Goal: Task Accomplishment & Management: Manage account settings

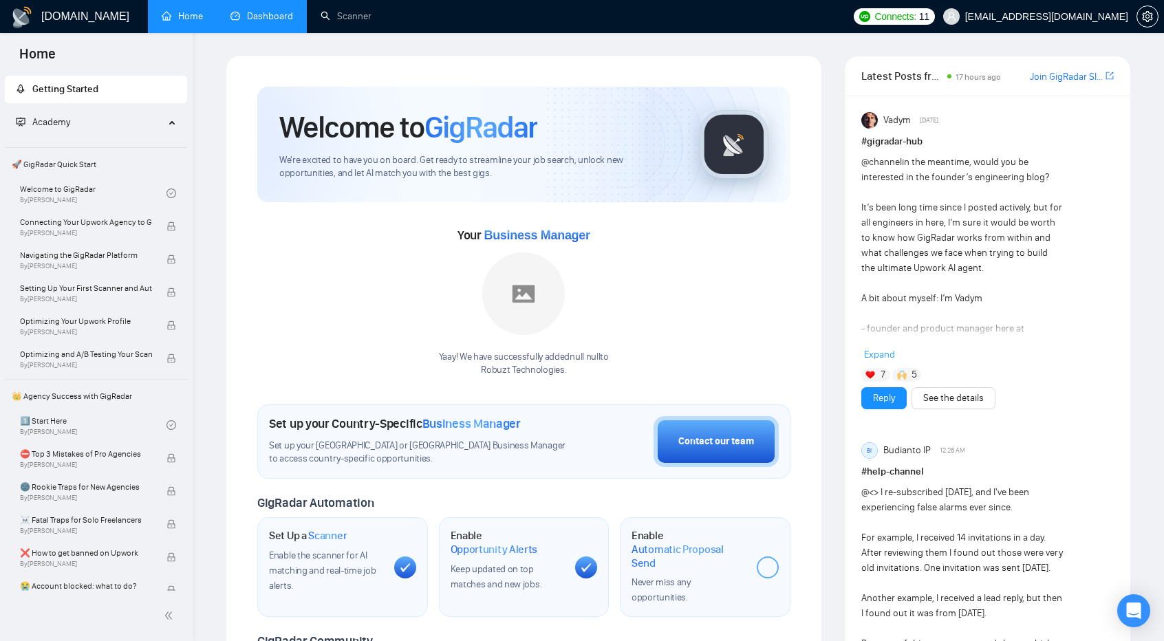
click at [264, 15] on link "Dashboard" at bounding box center [262, 16] width 63 height 12
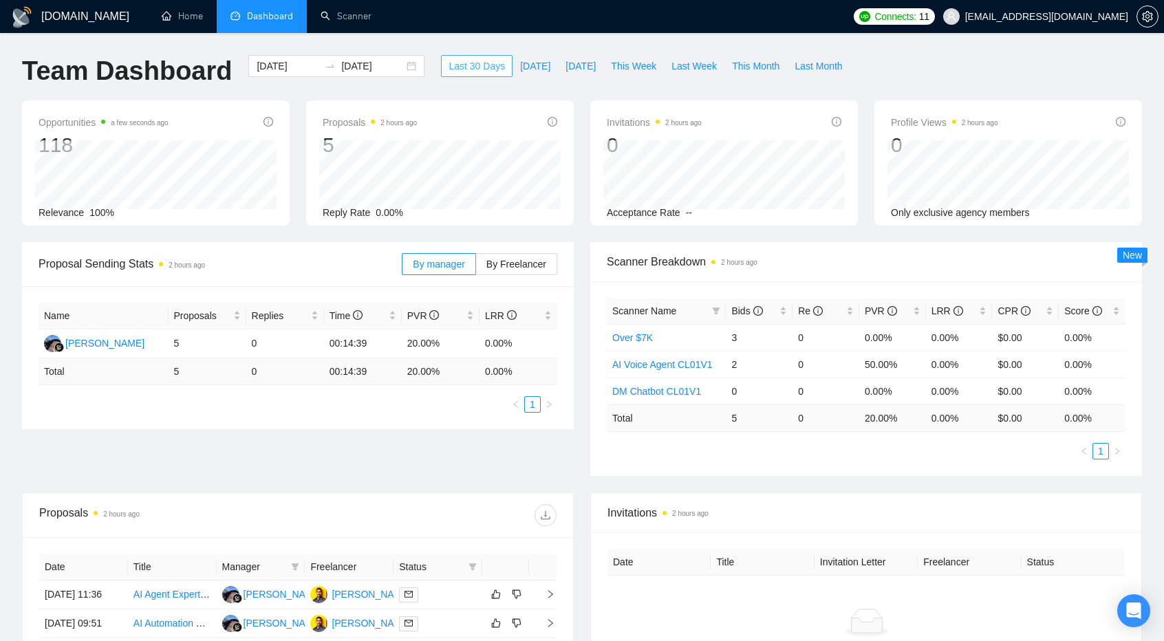
click at [449, 63] on span "Last 30 Days" at bounding box center [477, 65] width 56 height 15
click at [393, 65] on div "[DATE] [DATE]" at bounding box center [336, 66] width 176 height 22
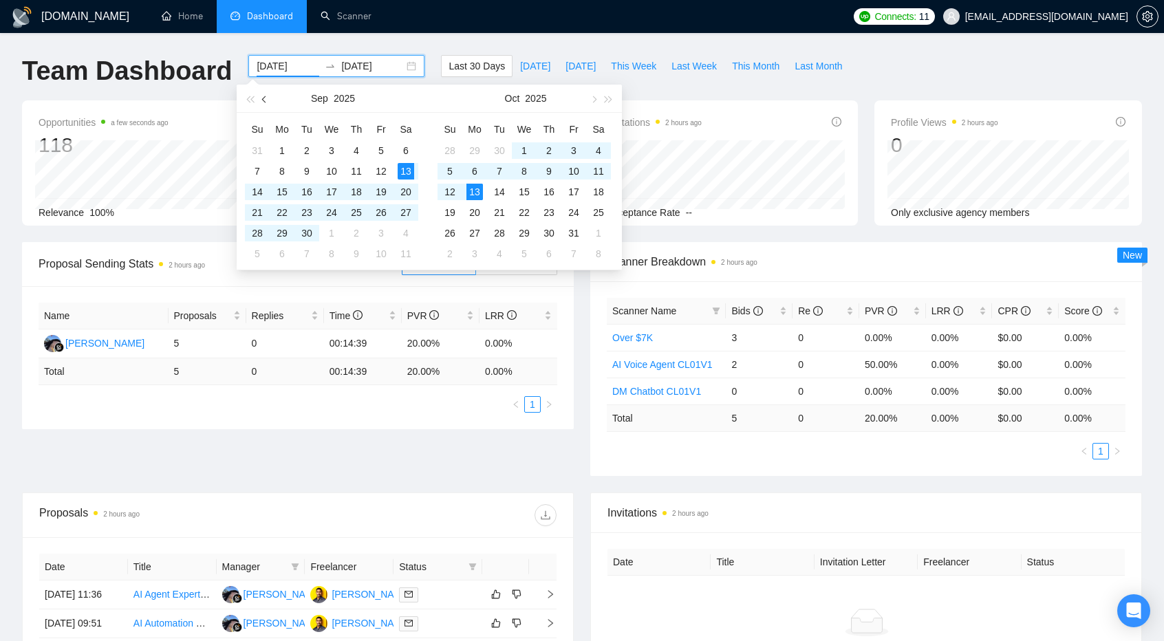
click at [268, 105] on button "button" at bounding box center [264, 99] width 15 height 28
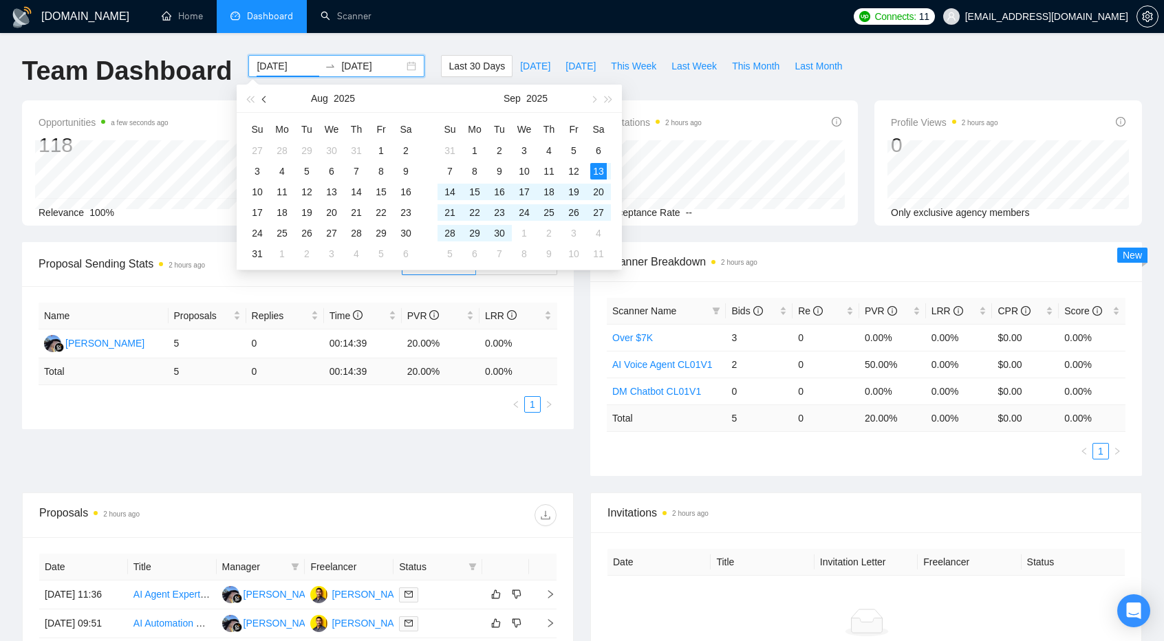
click at [268, 105] on button "button" at bounding box center [264, 99] width 15 height 28
click at [595, 96] on button "button" at bounding box center [593, 99] width 15 height 28
type input "[DATE]"
click at [330, 188] on div "13" at bounding box center [331, 192] width 17 height 17
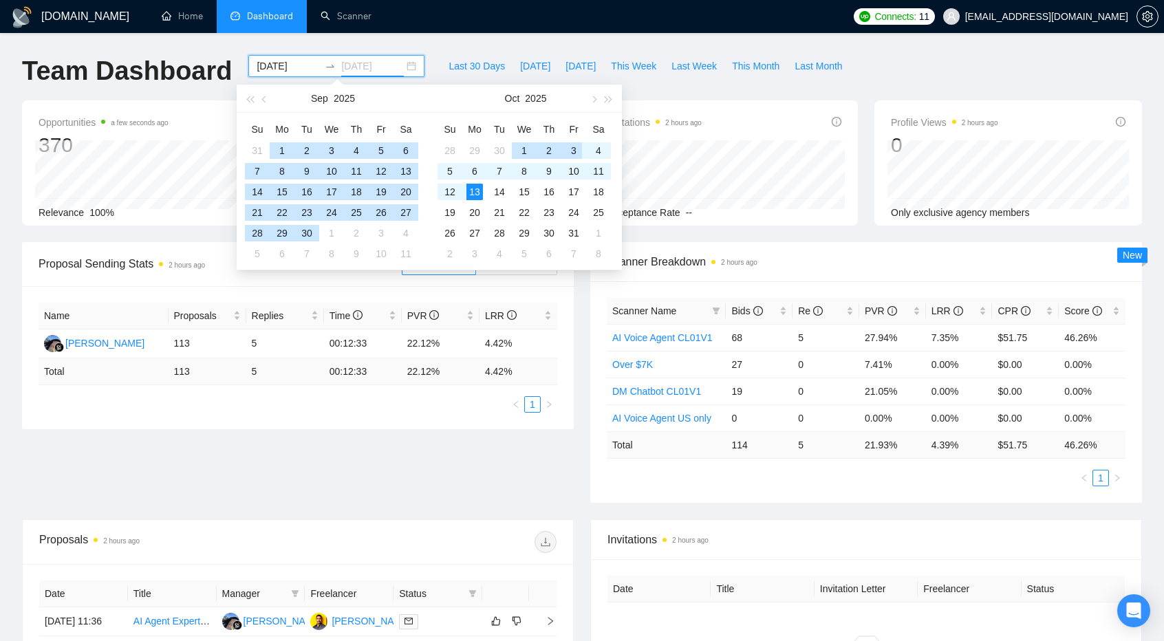
type input "[DATE]"
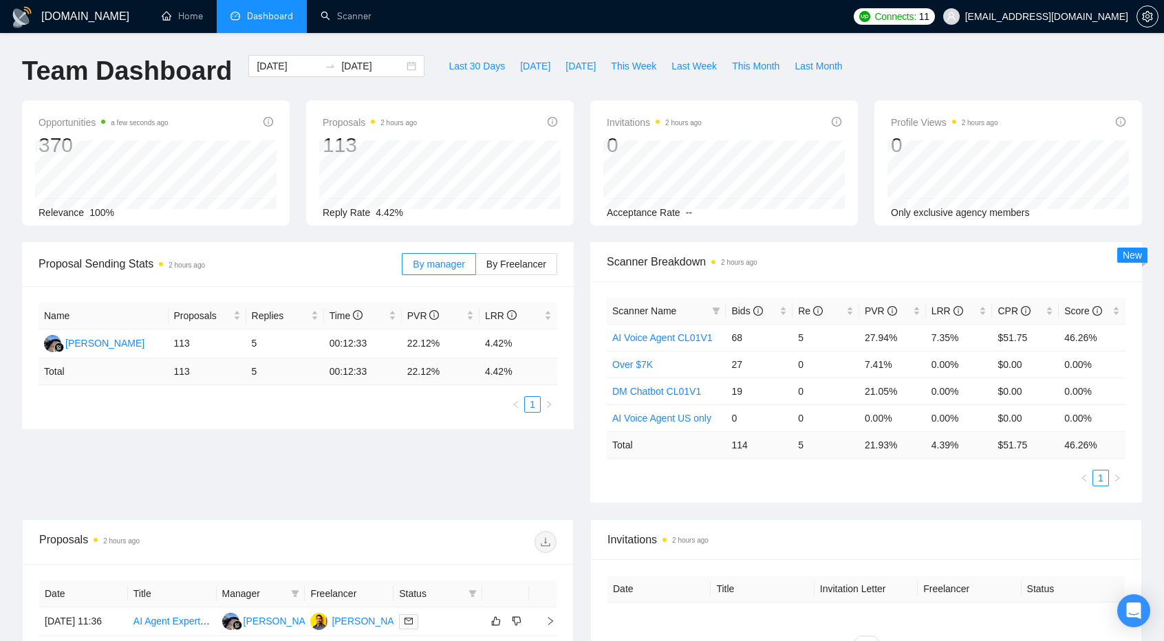
click at [463, 466] on div "Proposal Sending Stats 2 hours ago By manager By Freelancer Name Proposals Repl…" at bounding box center [582, 380] width 1137 height 277
